Goal: Task Accomplishment & Management: Complete application form

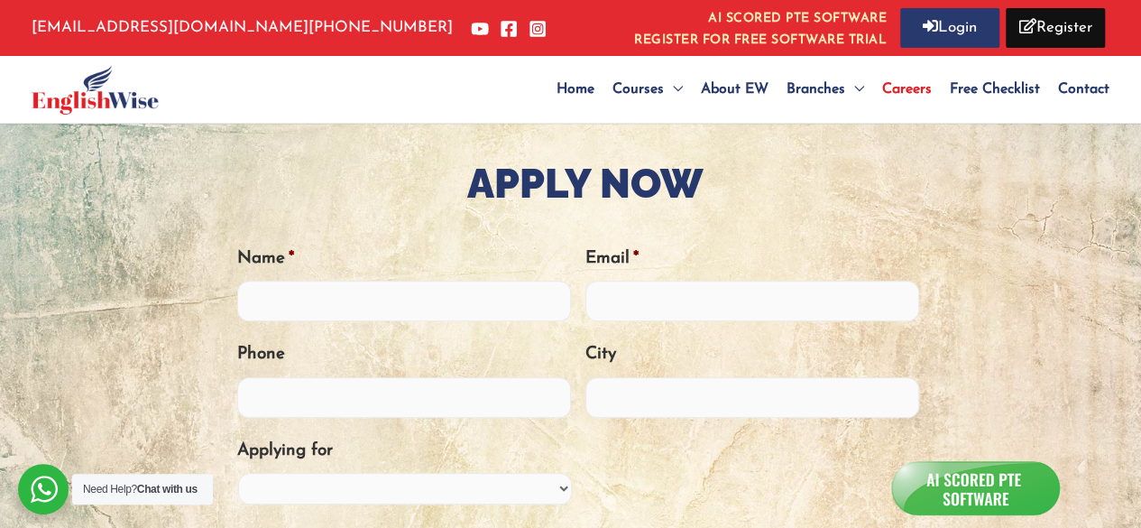
scroll to position [541, 0]
click at [442, 313] on input "Name *" at bounding box center [404, 299] width 334 height 41
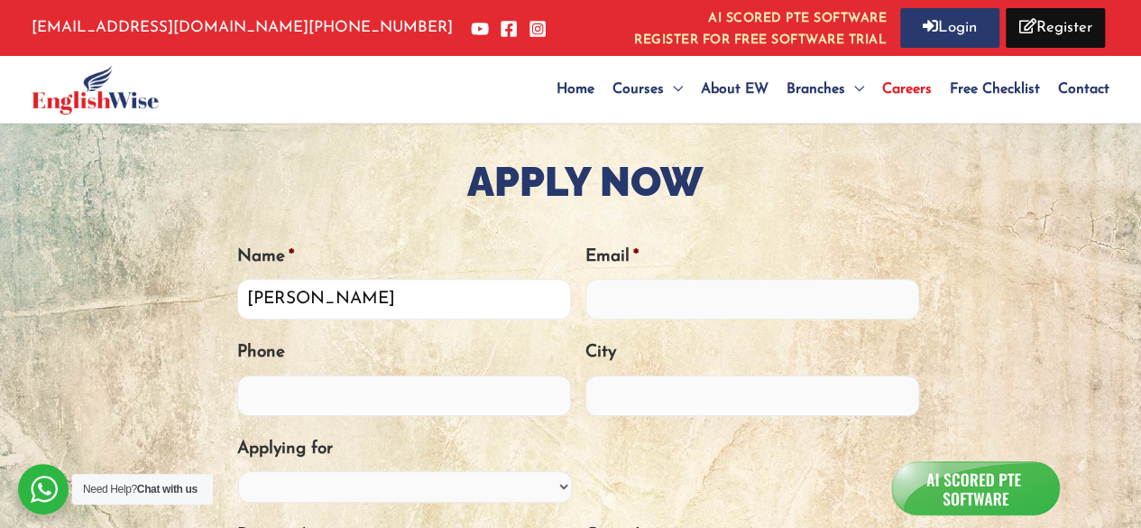
type input "[PERSON_NAME]"
click at [716, 277] on li "Email *" at bounding box center [759, 281] width 348 height 78
click at [716, 302] on input "Email *" at bounding box center [752, 299] width 334 height 41
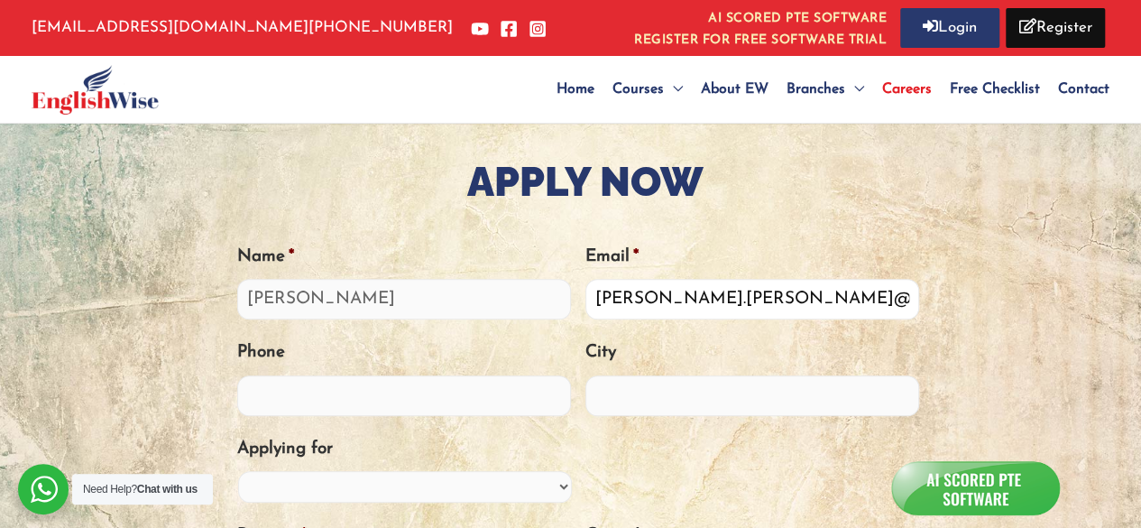
click at [716, 302] on input "[PERSON_NAME].[PERSON_NAME]@1234" at bounding box center [752, 299] width 334 height 41
click at [787, 298] on input "[PERSON_NAME].parmar1234" at bounding box center [752, 299] width 334 height 41
type input "[PERSON_NAME][EMAIL_ADDRESS][DOMAIN_NAME]"
click at [415, 396] on input "Phone" at bounding box center [404, 395] width 334 height 41
type input "8697235117"
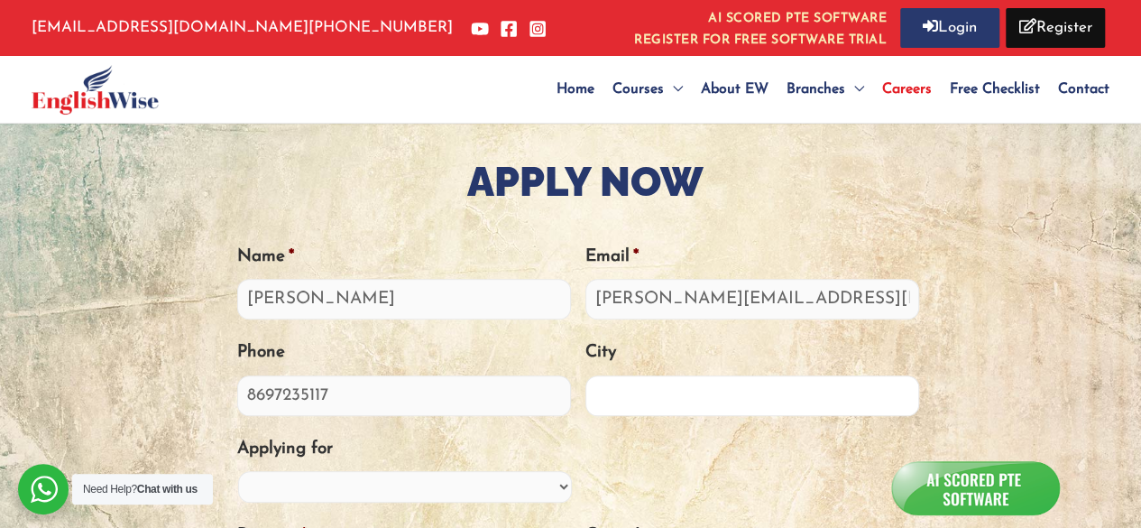
click at [730, 410] on input "City" at bounding box center [752, 395] width 334 height 41
type input "d"
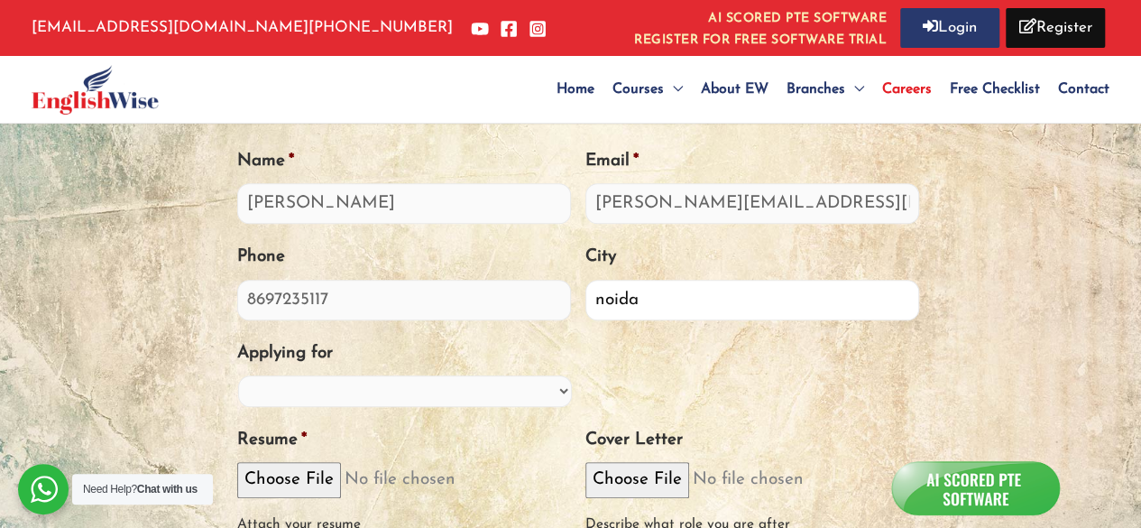
scroll to position [722, 0]
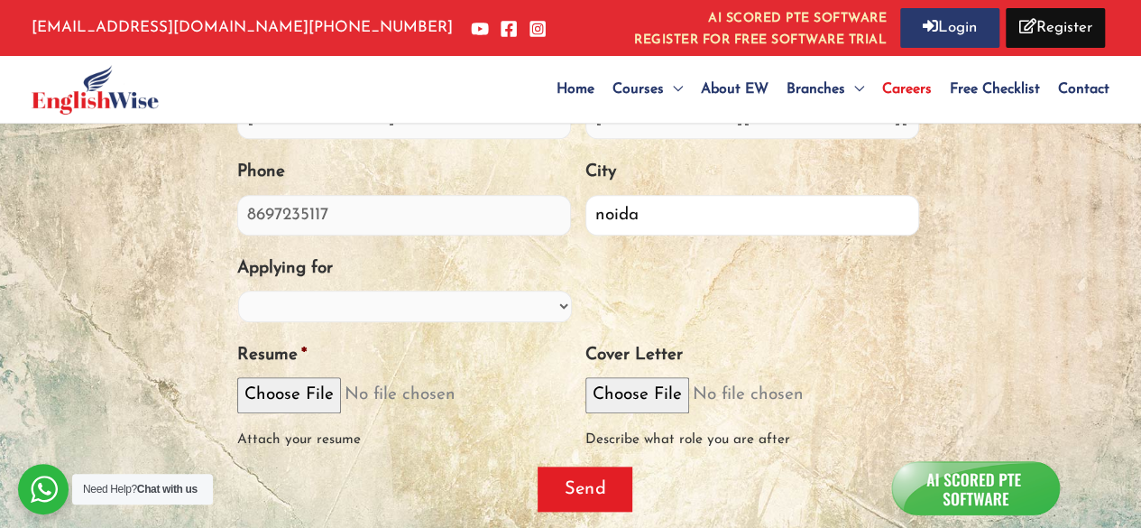
type input "noida"
click at [318, 306] on select "PTE Trainer IELTS Trainer OET Trainer PTE/IELTS Sales Consultant Branch Manager…" at bounding box center [405, 306] width 334 height 32
select select "Training Manager"
click at [238, 290] on select "PTE Trainer IELTS Trainer OET Trainer PTE/IELTS Sales Consultant Branch Manager…" at bounding box center [405, 306] width 334 height 32
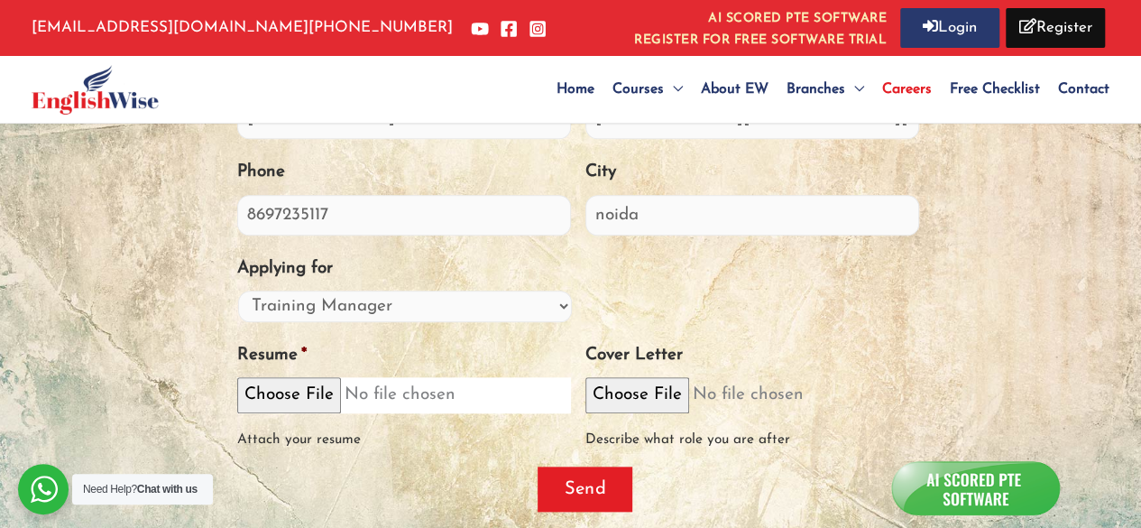
click at [305, 395] on input "Resume *" at bounding box center [404, 394] width 334 height 35
type input "C:\fakepath\[PERSON_NAME] (2).pdf"
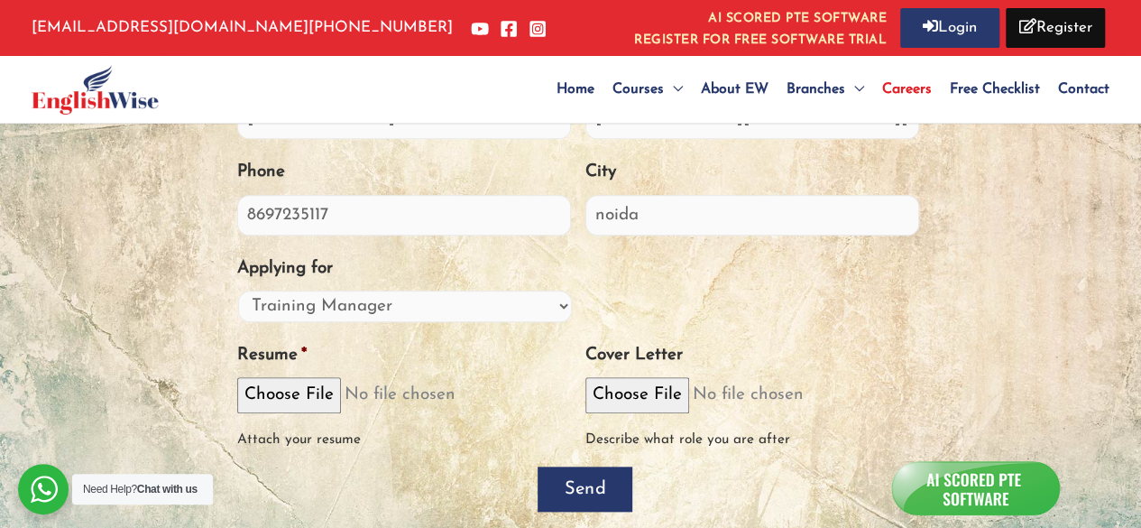
click at [583, 479] on input "Send" at bounding box center [585, 488] width 95 height 45
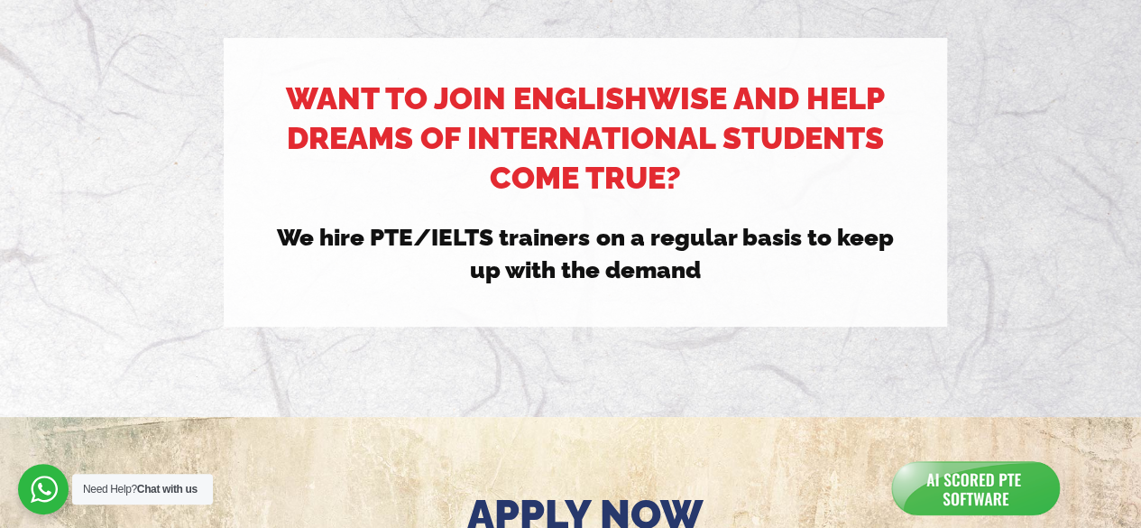
scroll to position [0, 0]
